Goal: Find specific page/section: Find specific page/section

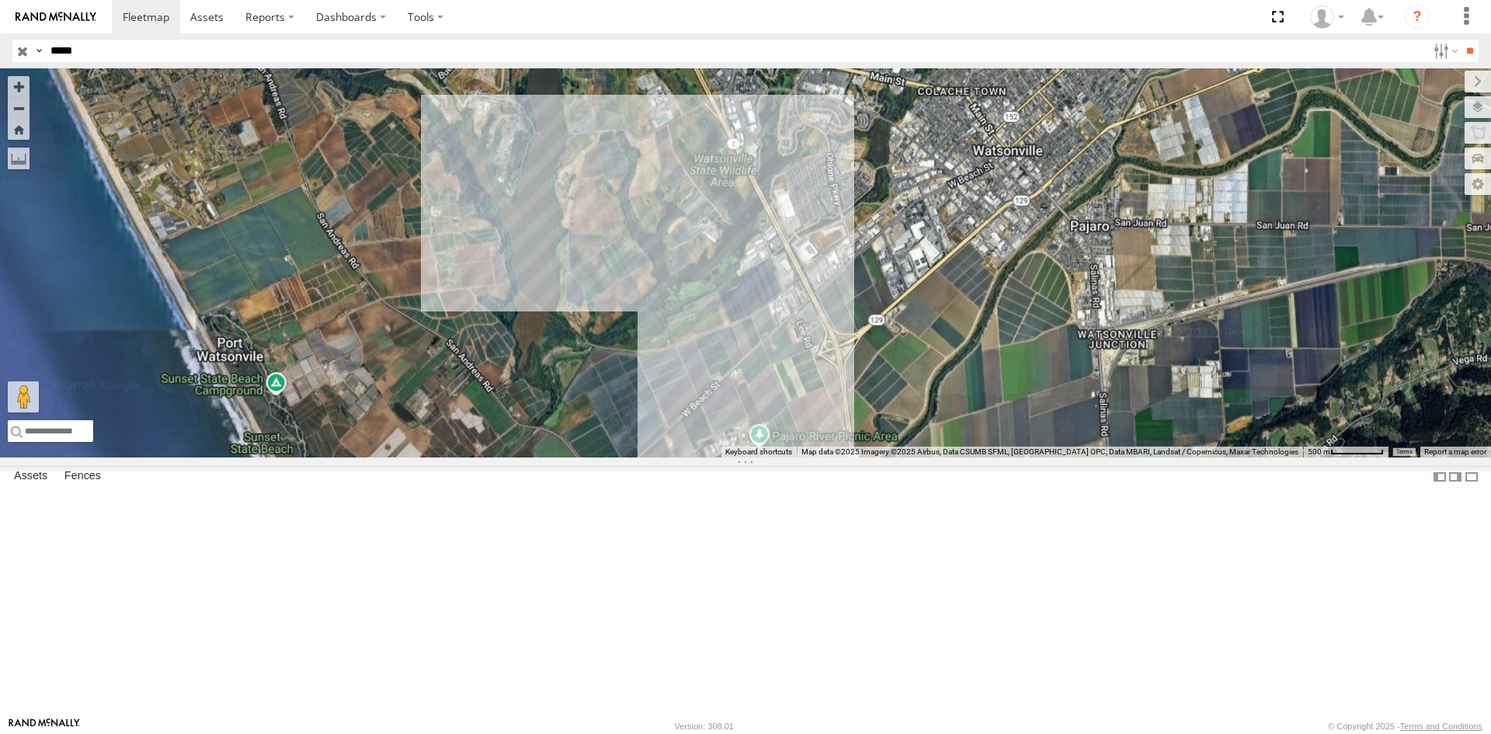
drag, startPoint x: 132, startPoint y: 49, endPoint x: -112, endPoint y: 35, distance: 244.2
click at [0, 35] on html at bounding box center [745, 367] width 1491 height 734
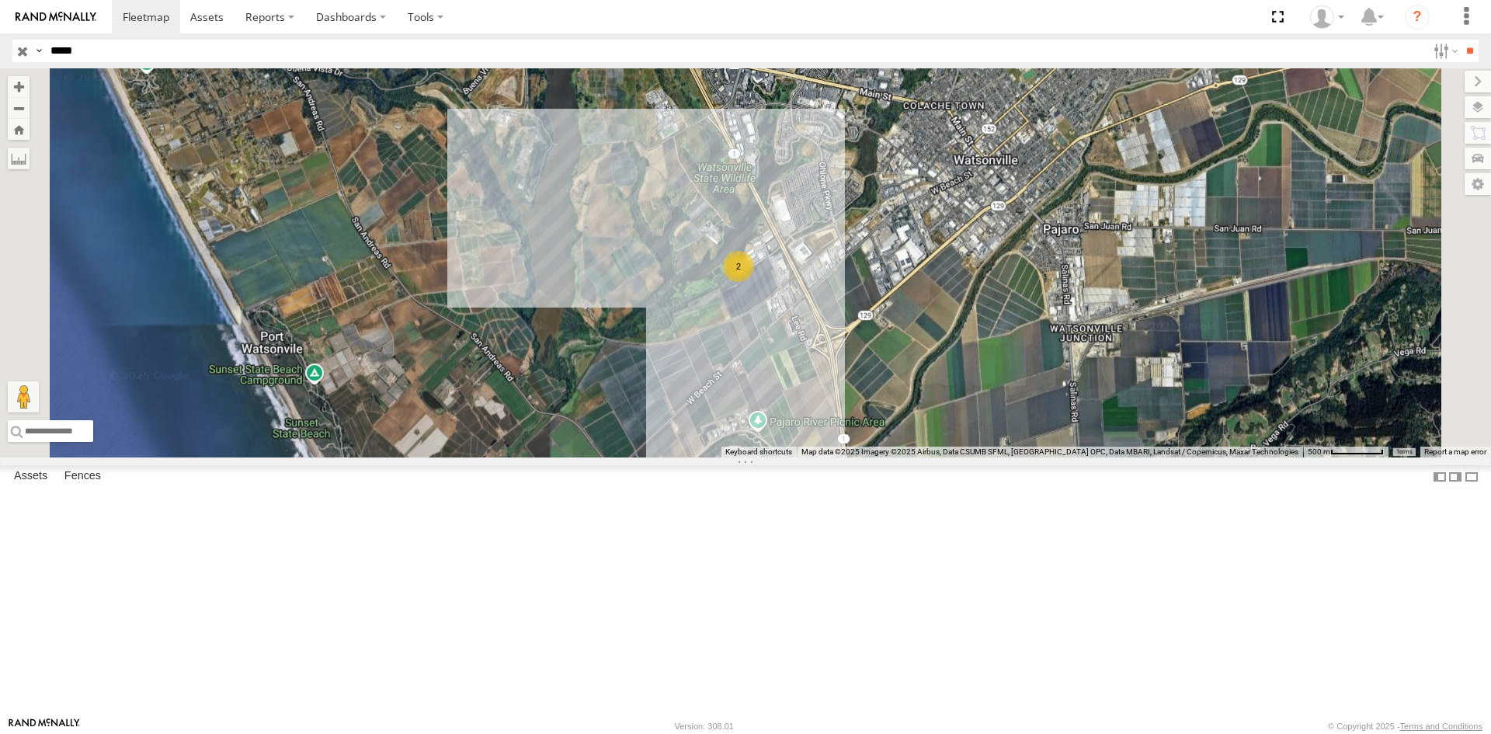
type input "*****"
click at [1460, 40] on input "**" at bounding box center [1469, 51] width 18 height 23
click at [0, 0] on div "23129 4G" at bounding box center [0, 0] width 0 height 0
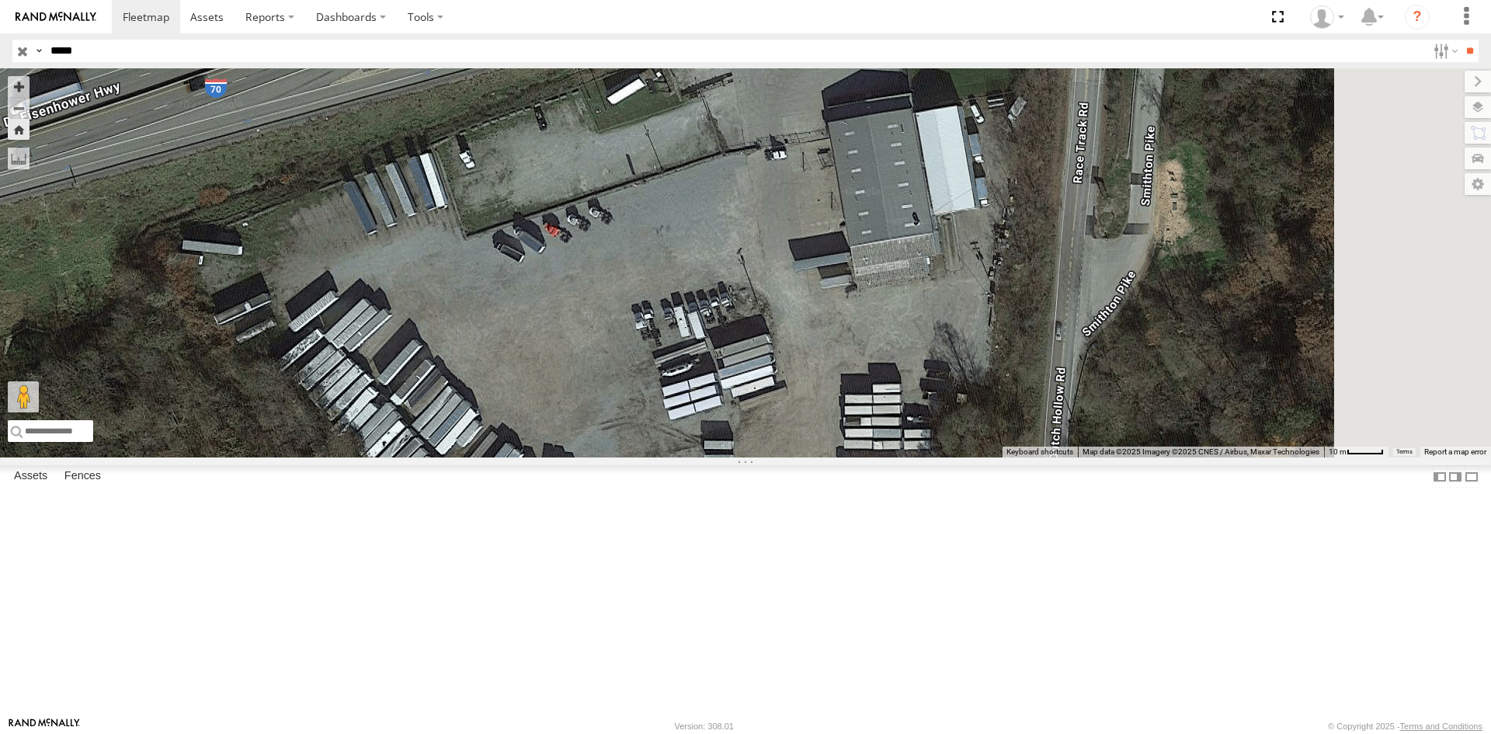
drag, startPoint x: 957, startPoint y: 210, endPoint x: 866, endPoint y: 461, distance: 267.4
click at [866, 457] on div "23129 4G" at bounding box center [745, 262] width 1491 height 389
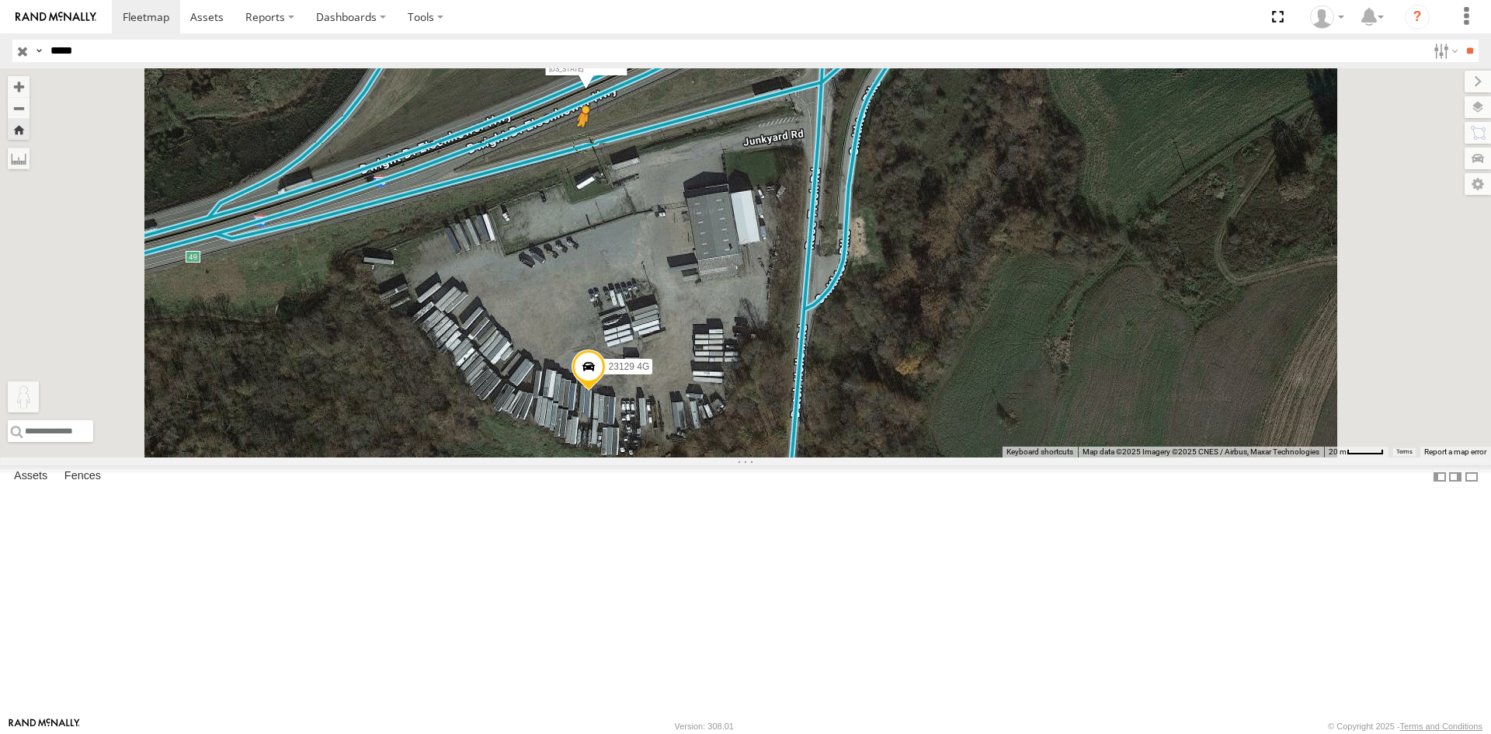
drag, startPoint x: 420, startPoint y: 656, endPoint x: 777, endPoint y: 268, distance: 527.5
click at [777, 268] on div "23129 4G To activate drag with keyboard, press Alt + Enter. Once in keyboard dr…" at bounding box center [745, 262] width 1491 height 389
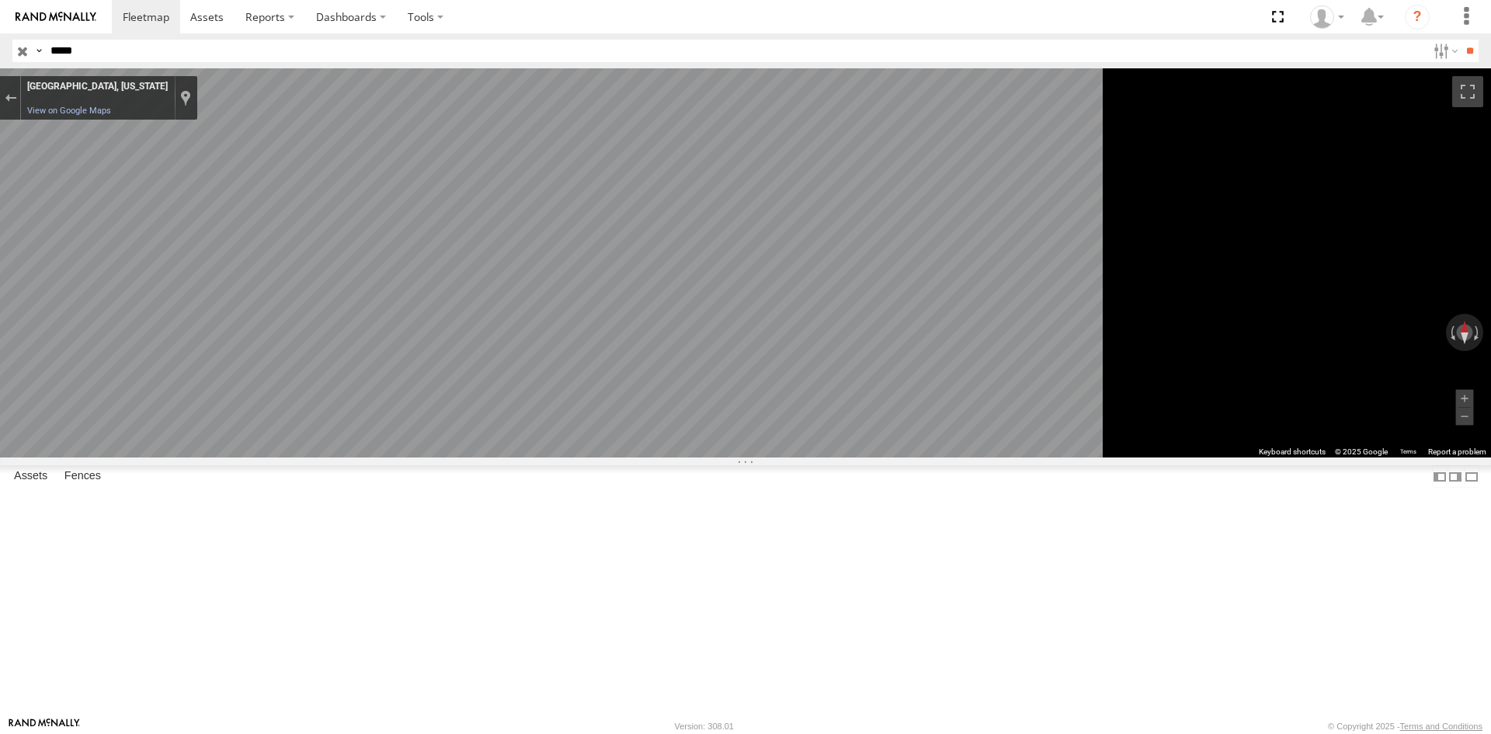
click at [248, 237] on main "← Move left → Move right ↑ Move up ↓ Move down + Zoom in - Zoom out Home Jump l…" at bounding box center [745, 392] width 1491 height 648
click at [75, 222] on main "← Move left → Move right ↑ Move up ↓ Move down + Zoom in - Zoom out Home Jump l…" at bounding box center [745, 392] width 1491 height 648
